Goal: Task Accomplishment & Management: Complete application form

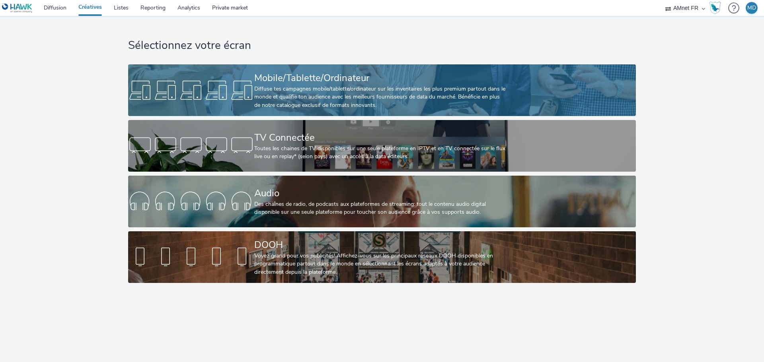
click at [323, 97] on div "Diffuse tes campagnes mobile/tablette/ordinateur sur les inventaires les plus p…" at bounding box center [380, 97] width 252 height 24
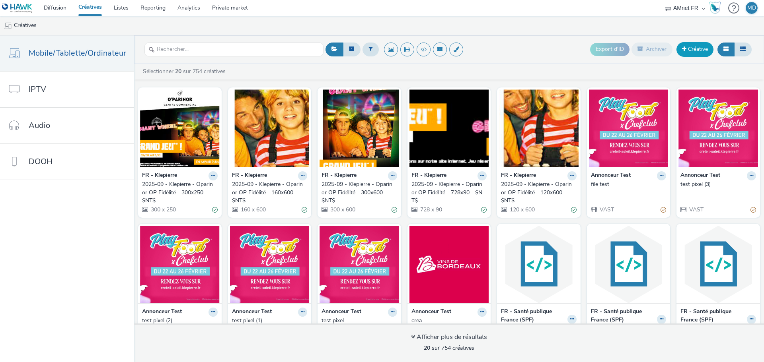
click at [695, 49] on link "Créative" at bounding box center [694, 49] width 37 height 14
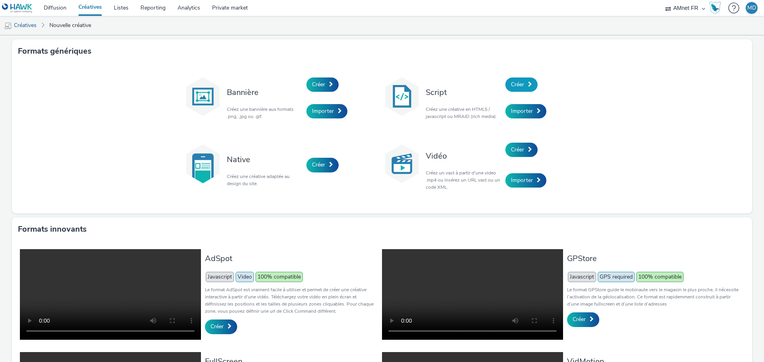
click at [525, 87] on link "Créer" at bounding box center [521, 85] width 32 height 14
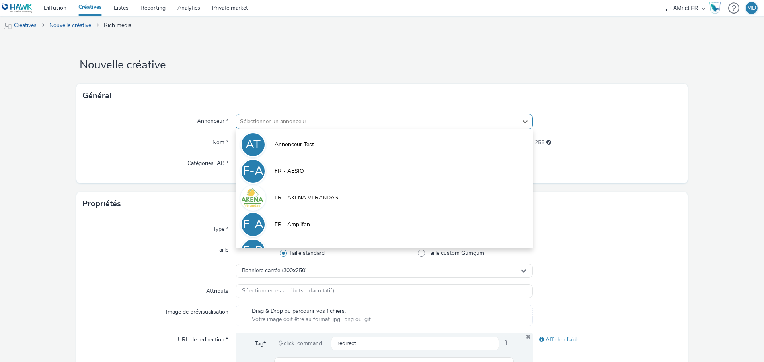
click at [257, 118] on div at bounding box center [377, 122] width 274 height 10
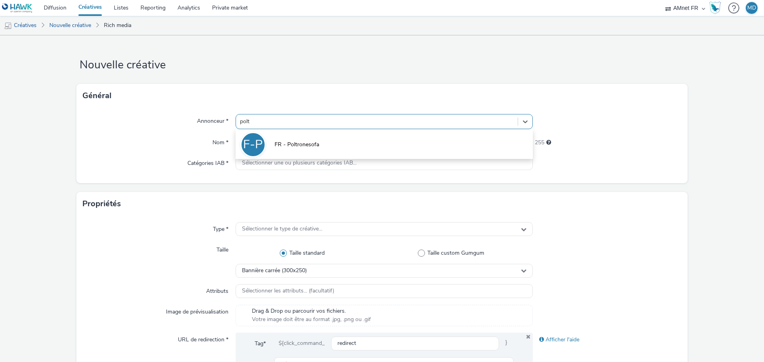
type input "poltr"
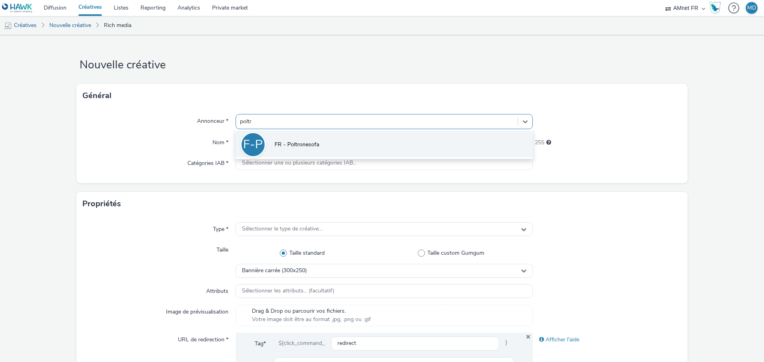
click at [286, 139] on li "F-P FR - Poltronesofa" at bounding box center [383, 144] width 297 height 27
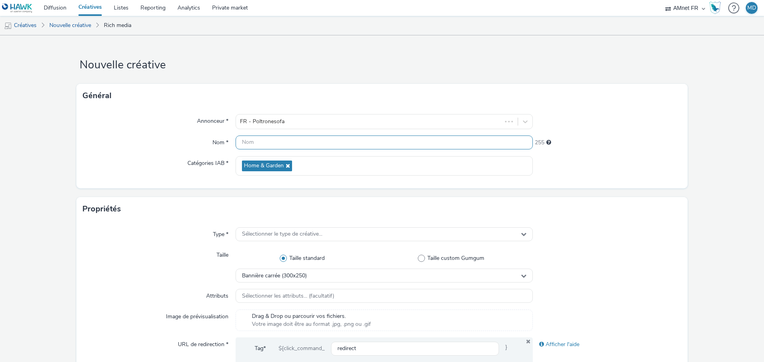
click at [272, 144] on input "text" at bounding box center [383, 143] width 297 height 14
type input "2"
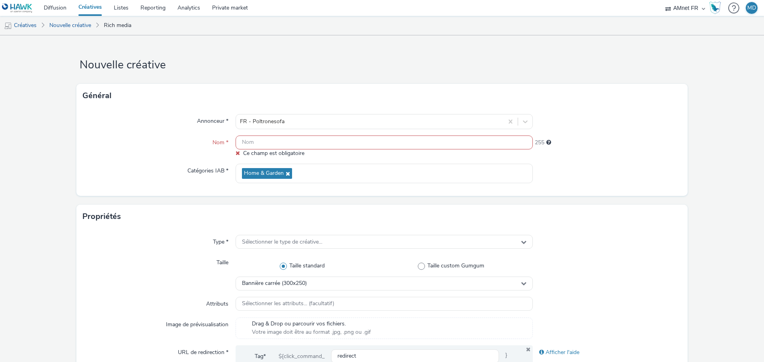
click at [272, 142] on input "text" at bounding box center [383, 143] width 297 height 14
paste input "R-CONVERSION-dCPM-AMNET--CUSTOM-Promo-INTERSTITIEL-320x480-Mobile-NA"
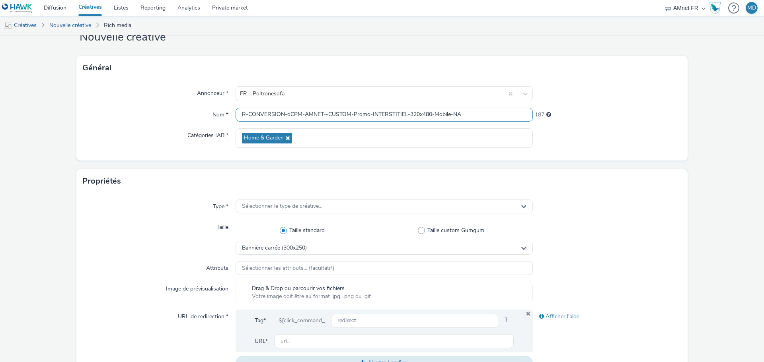
scroll to position [40, 0]
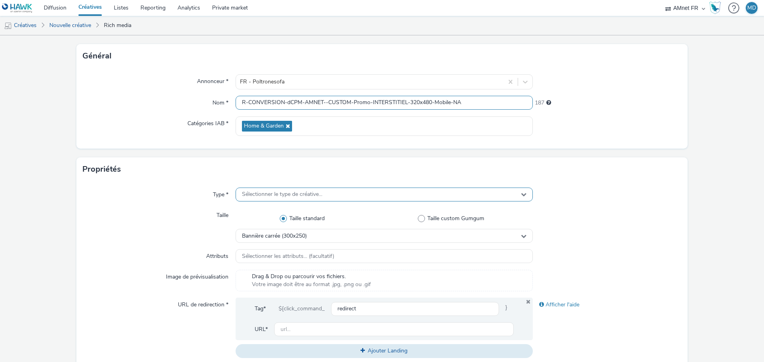
type input "R-CONVERSION-dCPM-AMNET--CUSTOM-Promo-INTERSTITIEL-320x480-Mobile-NA"
click at [280, 194] on span "Sélectionner le type de créative..." at bounding box center [282, 194] width 80 height 7
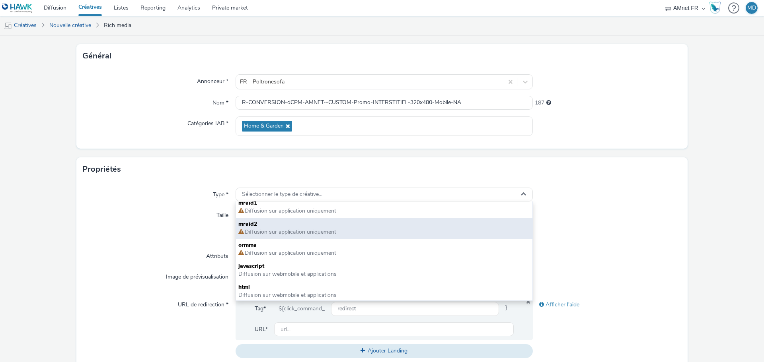
scroll to position [6, 0]
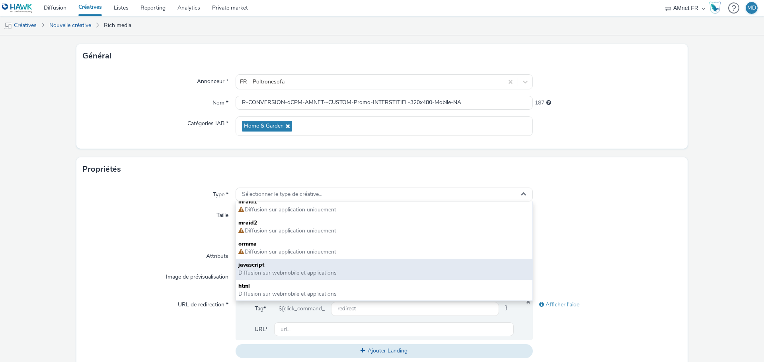
click at [297, 269] on span "javascript" at bounding box center [383, 265] width 291 height 8
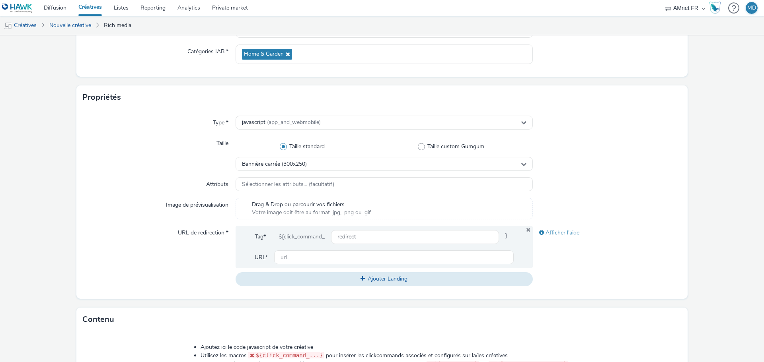
scroll to position [119, 0]
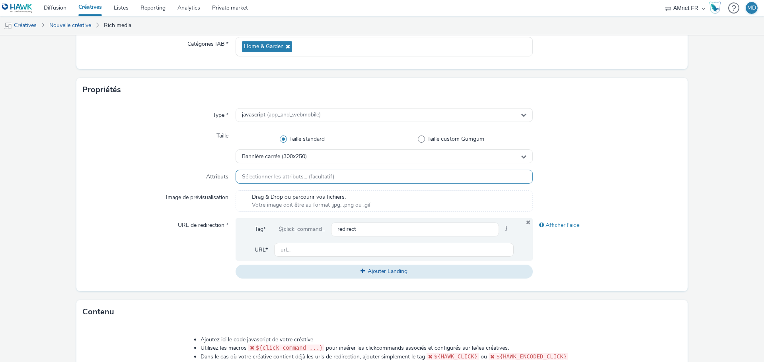
click at [282, 177] on span "Sélectionner les attributs... (facultatif)" at bounding box center [288, 177] width 92 height 7
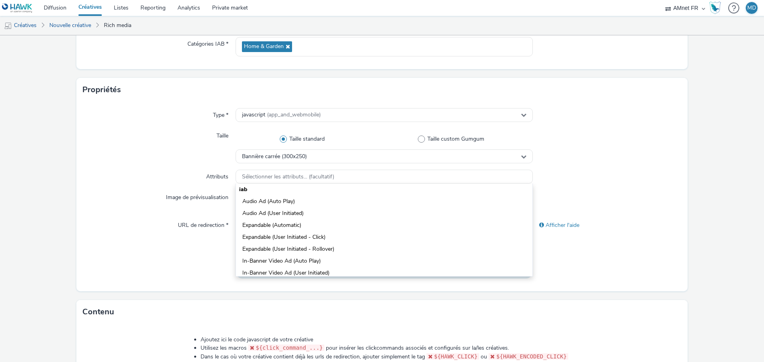
click at [170, 170] on div "Attributs" at bounding box center [159, 177] width 153 height 14
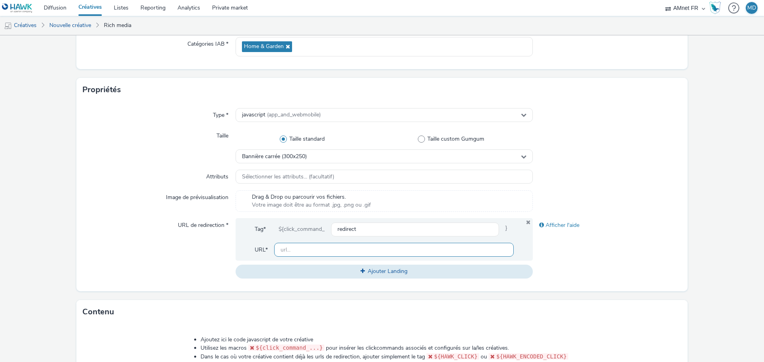
click at [338, 251] on input "text" at bounding box center [393, 250] width 239 height 14
paste input "<ins class='dcmads' style='display:inline-block;width:320px;height:480px' data-…"
type input "<ins class='dcmads' style='display:inline-block;width:320px;height:480px' data-…"
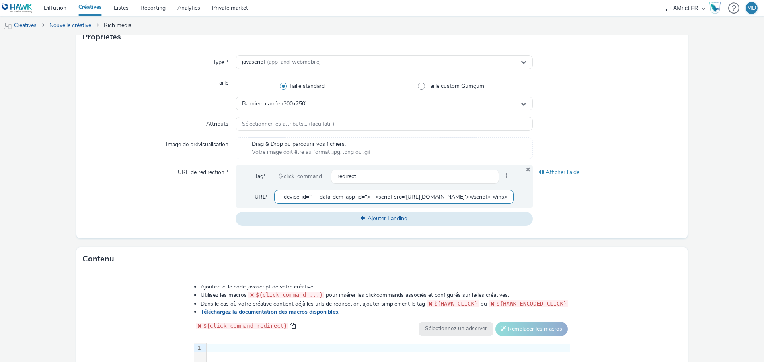
scroll to position [166, 0]
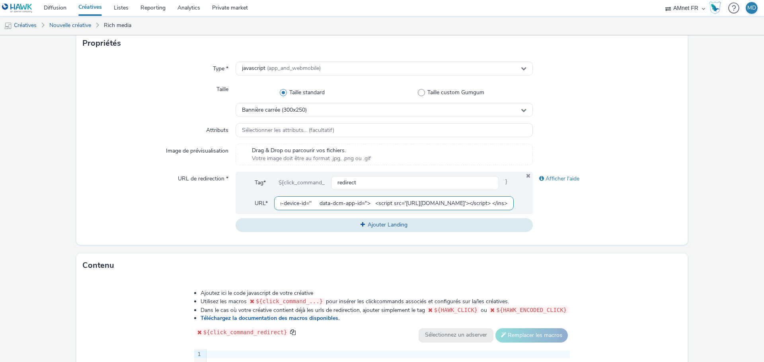
click at [311, 203] on input "<ins class='dcmads' style='display:inline-block;width:320px;height:480px' data-…" at bounding box center [393, 203] width 239 height 14
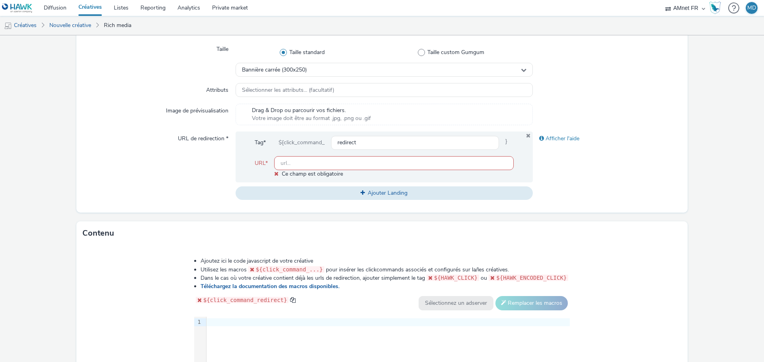
scroll to position [325, 0]
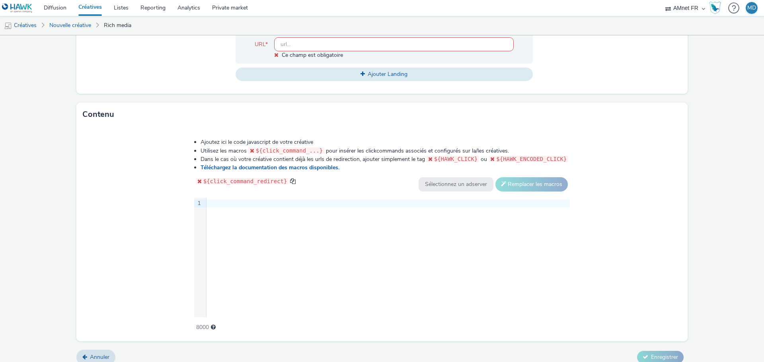
click at [252, 229] on div "9 1 ›" at bounding box center [382, 257] width 376 height 119
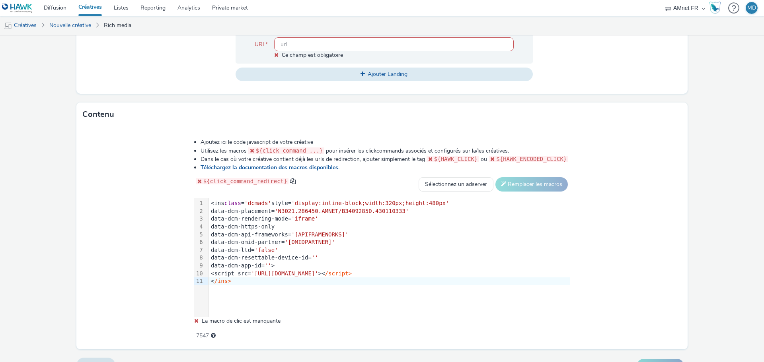
click at [255, 290] on div "99 1 2 3 4 5 6 7 8 9 10 11 › <ins class = 'dcmads' style= 'display:inline-block…" at bounding box center [382, 257] width 376 height 119
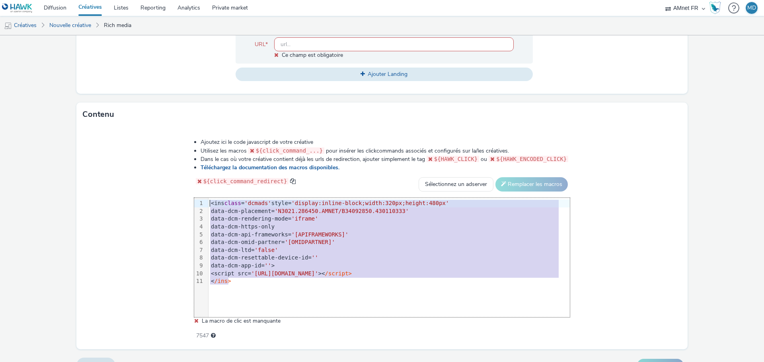
drag, startPoint x: 248, startPoint y: 284, endPoint x: 157, endPoint y: 179, distance: 138.4
click at [157, 179] on div "Ajoutez ici le code javascript de votre créative Utilisez les macros ${click_co…" at bounding box center [381, 237] width 611 height 223
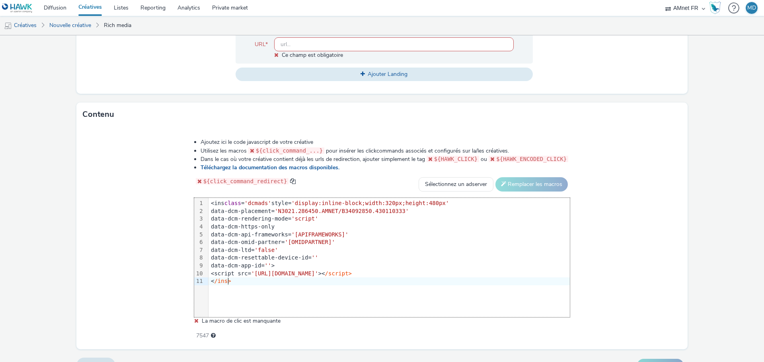
click at [176, 298] on div "Ajoutez ici le code javascript de votre créative Utilisez les macros ${click_co…" at bounding box center [381, 235] width 433 height 204
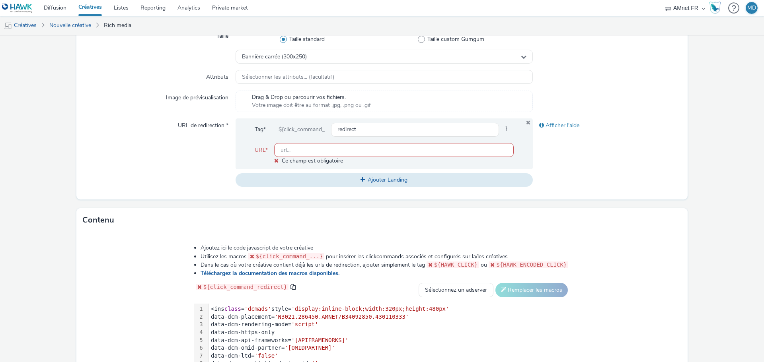
scroll to position [217, 0]
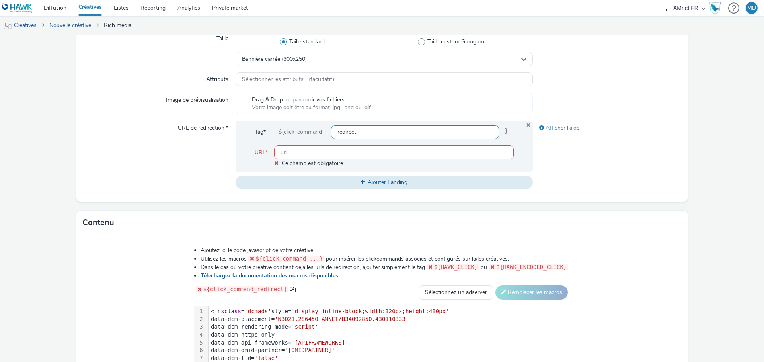
click at [396, 134] on input "redirect" at bounding box center [415, 132] width 168 height 14
click at [206, 147] on div "URL de redirection *" at bounding box center [159, 155] width 153 height 68
